Goal: Task Accomplishment & Management: Manage account settings

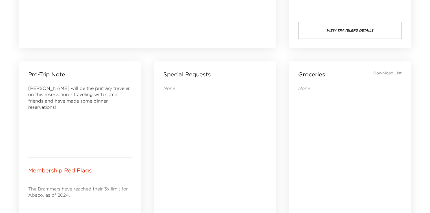
drag, startPoint x: 228, startPoint y: 79, endPoint x: 238, endPoint y: 137, distance: 59.2
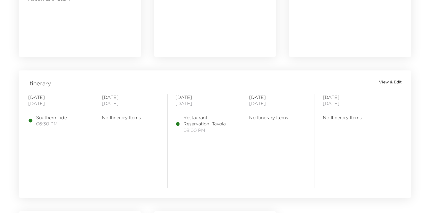
scroll to position [411, 0]
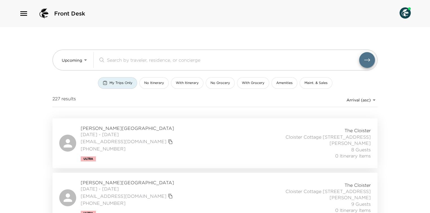
drag, startPoint x: 31, startPoint y: 95, endPoint x: 30, endPoint y: 39, distance: 56.4
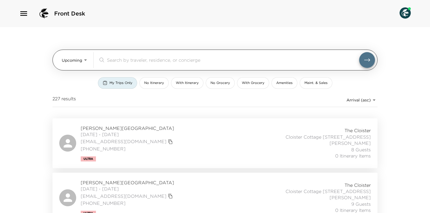
click at [113, 58] on input "search" at bounding box center [233, 60] width 252 height 6
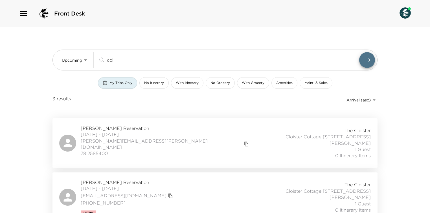
type input "col"
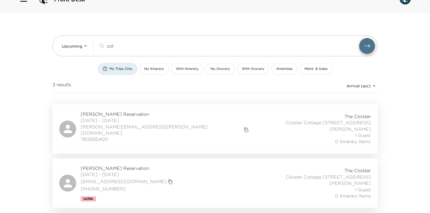
scroll to position [14, 0]
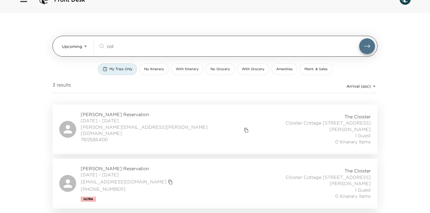
drag, startPoint x: 119, startPoint y: 46, endPoint x: 89, endPoint y: 45, distance: 29.1
click at [95, 45] on div "Upcoming Upcoming col ​" at bounding box center [218, 46] width 313 height 16
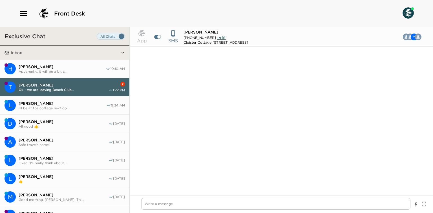
scroll to position [440, 0]
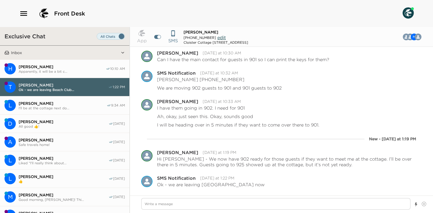
click at [75, 70] on span "Apparently, it will be a bit c..." at bounding box center [62, 71] width 87 height 4
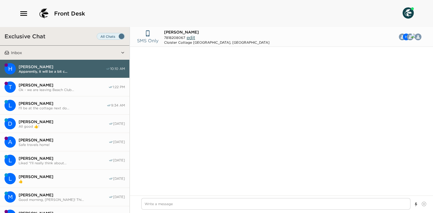
scroll to position [677, 0]
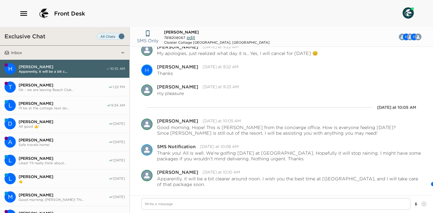
click at [218, 23] on div "Front Desk" at bounding box center [216, 13] width 433 height 27
type textarea "x"
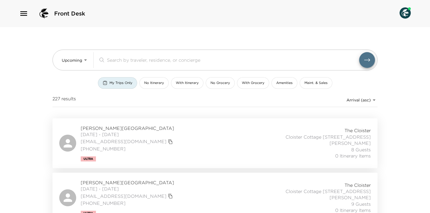
scroll to position [14, 0]
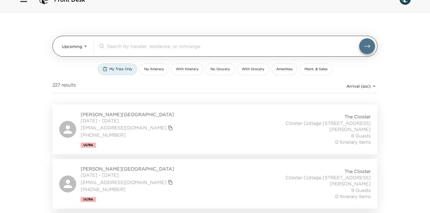
click at [75, 47] on body "Front Desk Upcoming Upcoming ​ My Trips Only No Itinerary With Itinerary No Gro…" at bounding box center [215, 92] width 430 height 213
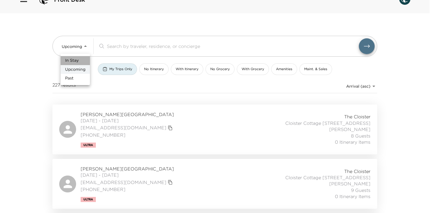
drag, startPoint x: 76, startPoint y: 57, endPoint x: 81, endPoint y: 61, distance: 6.8
click at [76, 57] on li "In Stay" at bounding box center [75, 60] width 29 height 9
type input "In-Stay"
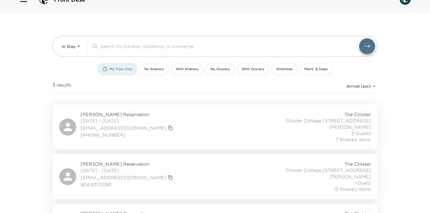
click at [114, 68] on span "My Trips Only" at bounding box center [120, 69] width 23 height 5
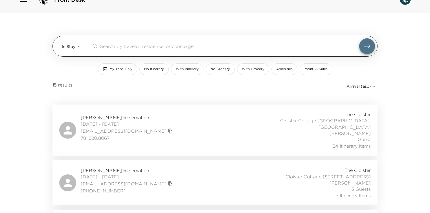
click at [111, 47] on input "search" at bounding box center [229, 46] width 259 height 6
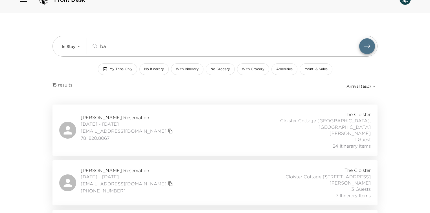
scroll to position [0, 0]
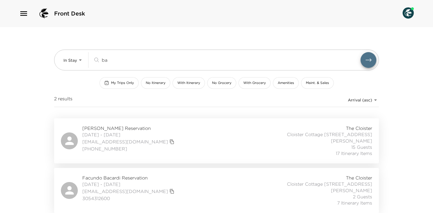
type input "b"
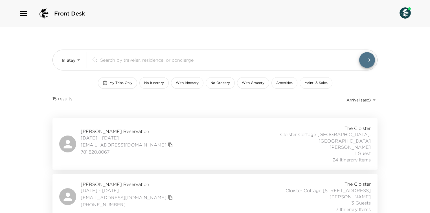
click at [30, 69] on div "Front Desk In Stay In-Stay ​ My Trips Only No Itinerary With Itinerary No Groce…" at bounding box center [215, 106] width 430 height 213
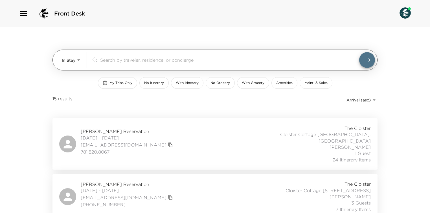
click at [87, 60] on div "In Stay In-Stay ​" at bounding box center [218, 60] width 313 height 16
click at [72, 62] on body "Front Desk In Stay In-Stay ​ My Trips Only No Itinerary With Itinerary No Groce…" at bounding box center [215, 106] width 430 height 213
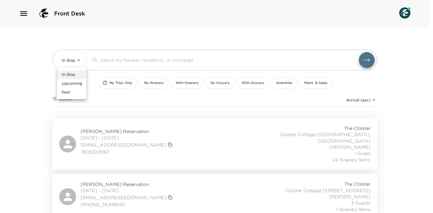
click at [70, 84] on span "Upcoming" at bounding box center [72, 84] width 20 height 6
type input "Upcoming"
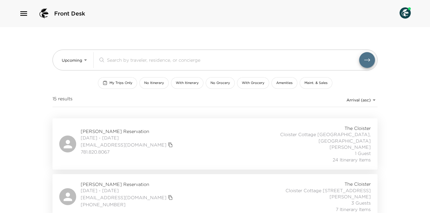
click at [120, 84] on span "My Trips Only" at bounding box center [120, 83] width 23 height 5
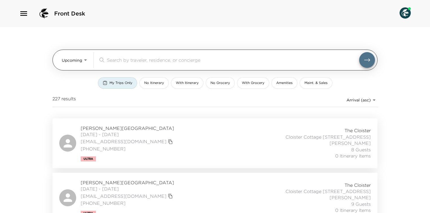
click at [120, 61] on input "search" at bounding box center [233, 60] width 252 height 6
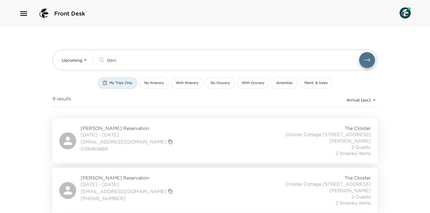
type input "davi"
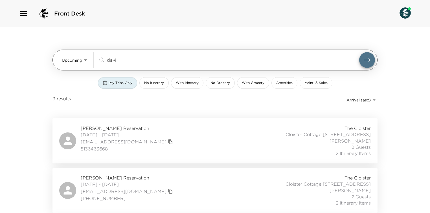
click at [118, 59] on input "davi" at bounding box center [233, 60] width 252 height 6
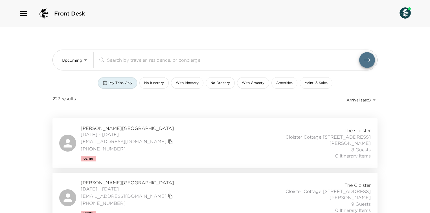
click at [31, 110] on div "Front Desk Upcoming Upcoming ​ My Trips Only No Itinerary With Itinerary No Gro…" at bounding box center [215, 106] width 430 height 213
drag, startPoint x: 32, startPoint y: 151, endPoint x: 37, endPoint y: 62, distance: 89.6
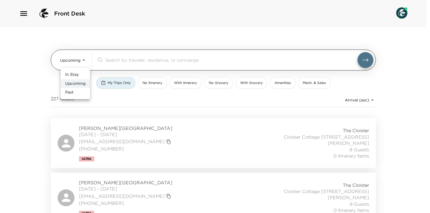
click at [84, 60] on body "Front Desk Upcoming Upcoming ​ My Trips Only No Itinerary With Itinerary No Gro…" at bounding box center [215, 106] width 430 height 213
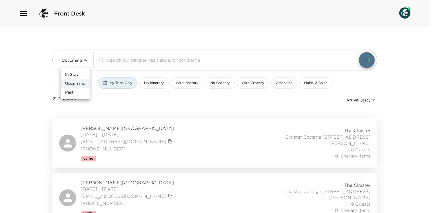
click at [77, 76] on span "In Stay" at bounding box center [72, 75] width 14 height 6
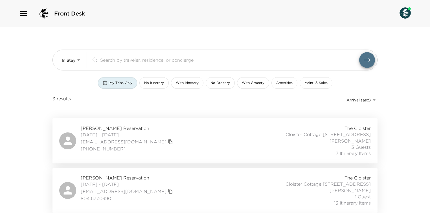
click at [104, 81] on icon "button" at bounding box center [105, 83] width 5 height 5
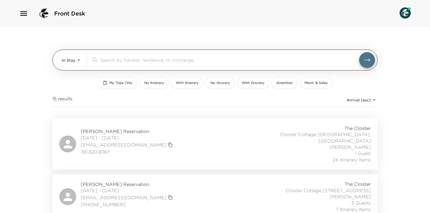
click at [105, 62] on input "search" at bounding box center [229, 60] width 259 height 6
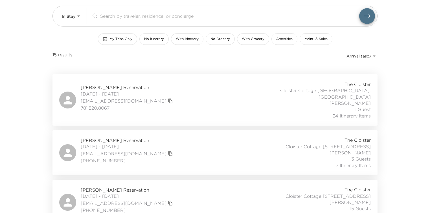
scroll to position [45, 0]
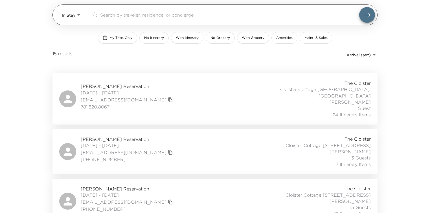
click at [68, 16] on body "Front Desk In Stay In-Stay ​ My Trips Only No Itinerary With Itinerary No Groce…" at bounding box center [215, 61] width 430 height 213
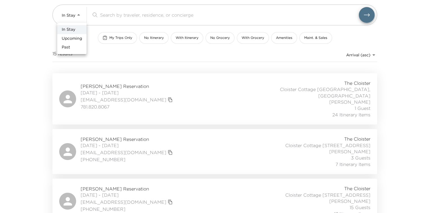
click at [72, 42] on li "Upcoming" at bounding box center [71, 38] width 29 height 9
type input "Upcoming"
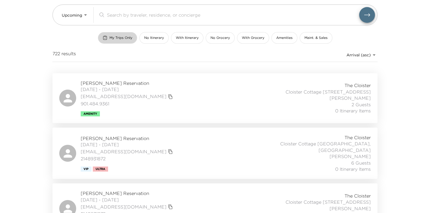
click at [120, 40] on span "My Trips Only" at bounding box center [120, 38] width 23 height 5
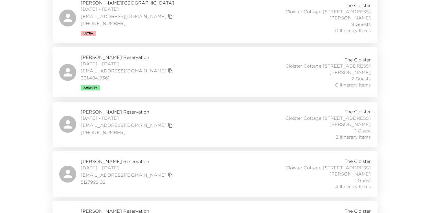
scroll to position [181, 0]
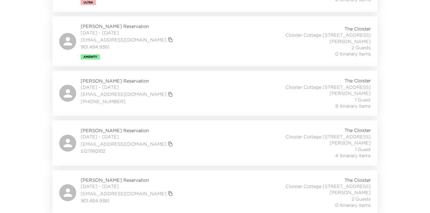
scroll to position [203, 0]
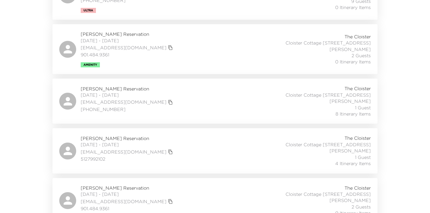
click at [168, 104] on icon "copy primary member email" at bounding box center [170, 102] width 5 height 5
click at [95, 90] on span "Delphine Owen Reservation" at bounding box center [128, 89] width 94 height 6
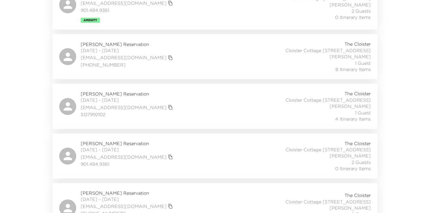
scroll to position [248, 0]
click at [111, 97] on span "10/09/2025 - 10/13/2025" at bounding box center [128, 99] width 94 height 6
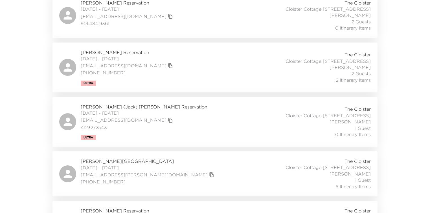
scroll to position [406, 0]
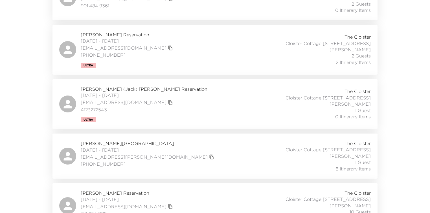
click at [98, 92] on span "10/10/2025 - 10/13/2025" at bounding box center [144, 95] width 127 height 6
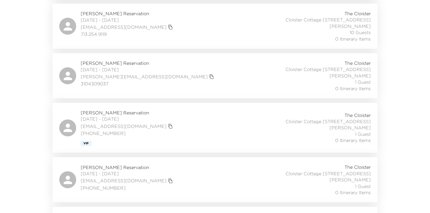
scroll to position [587, 0]
click at [86, 113] on span "Neal Bronzo Reservation" at bounding box center [128, 112] width 94 height 6
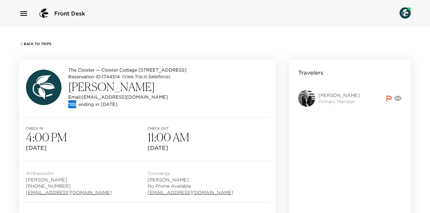
scroll to position [422, 0]
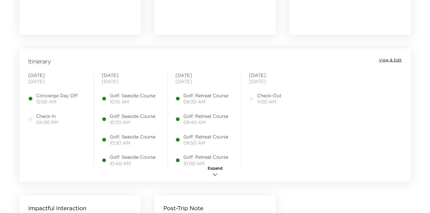
click at [219, 174] on button "Expand" at bounding box center [215, 172] width 28 height 13
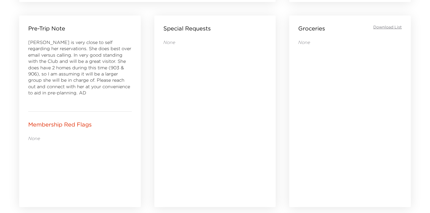
scroll to position [242, 0]
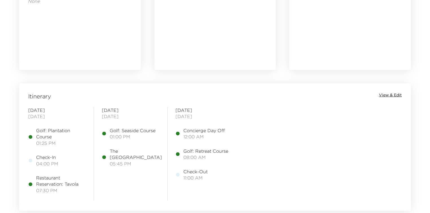
drag, startPoint x: 11, startPoint y: 78, endPoint x: 11, endPoint y: 113, distance: 34.4
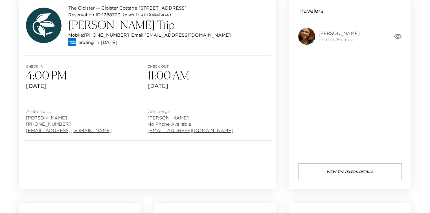
scroll to position [5, 0]
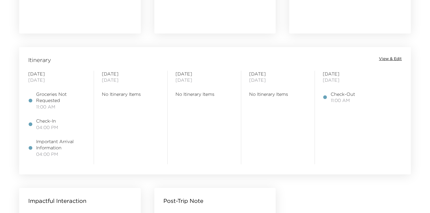
drag, startPoint x: 9, startPoint y: 55, endPoint x: 9, endPoint y: 105, distance: 49.9
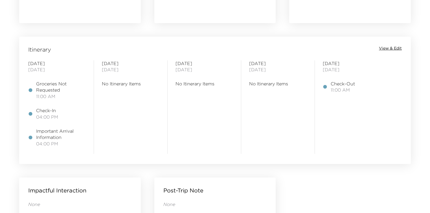
scroll to position [422, 0]
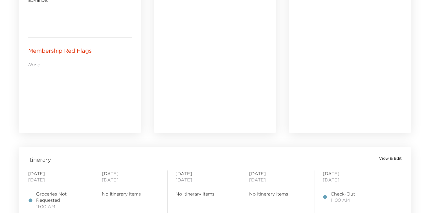
drag, startPoint x: 13, startPoint y: 80, endPoint x: 10, endPoint y: 121, distance: 41.0
